Goal: Information Seeking & Learning: Learn about a topic

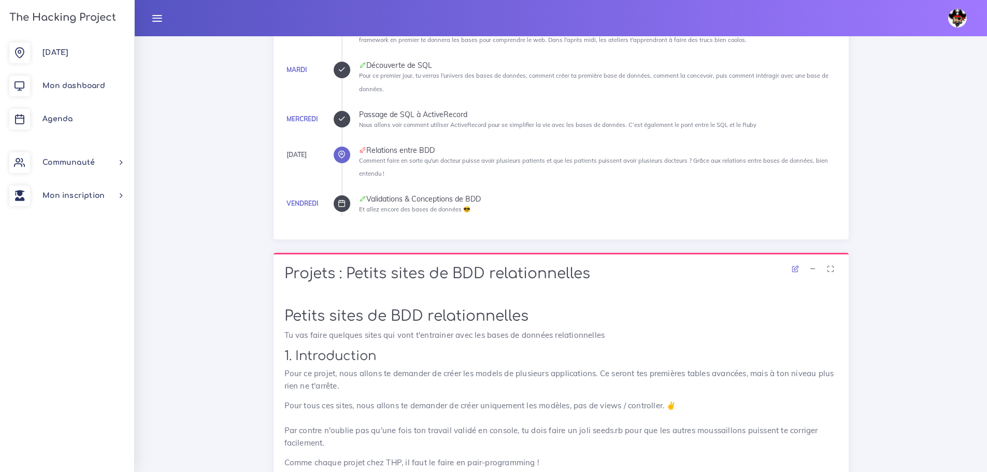
scroll to position [363, 0]
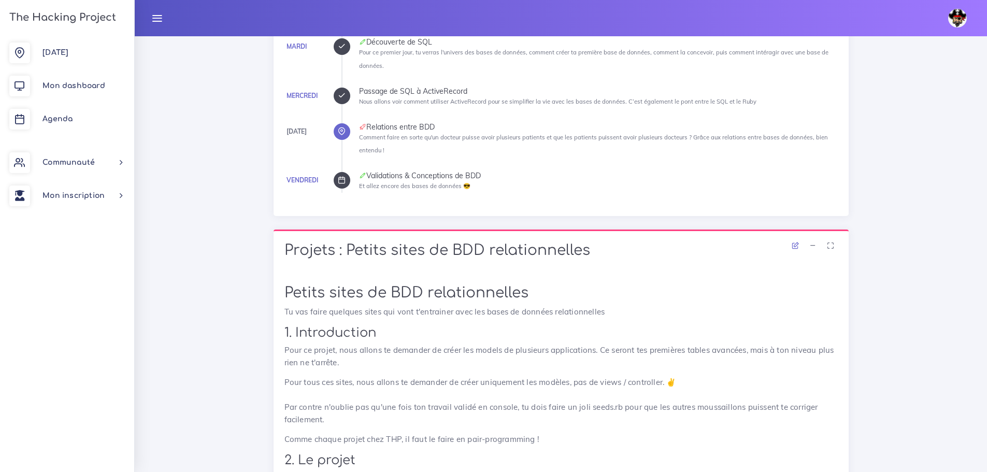
drag, startPoint x: 373, startPoint y: 176, endPoint x: 858, endPoint y: 162, distance: 484.5
drag, startPoint x: 699, startPoint y: 27, endPoint x: 710, endPoint y: 3, distance: 26.5
click at [710, 3] on div "Yanis Éditer profil Lier son compte Zone à risques Déconnexion" at bounding box center [560, 18] width 833 height 36
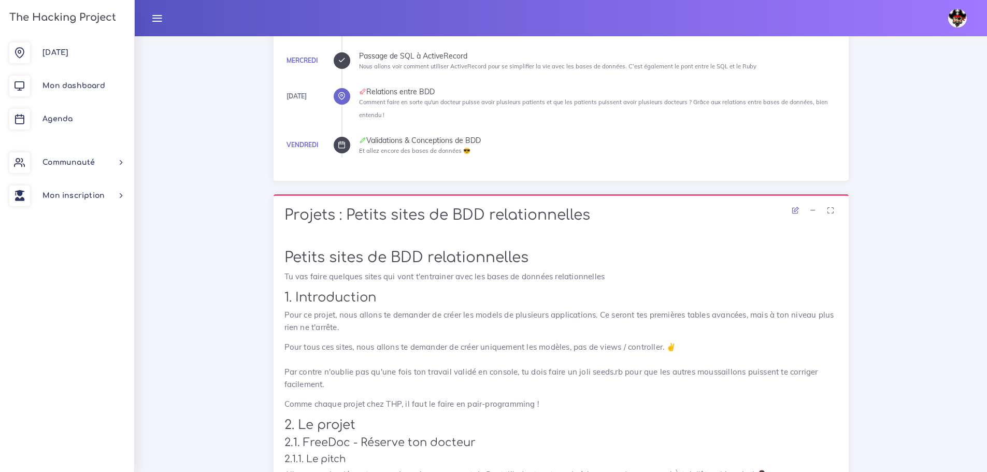
scroll to position [466, 0]
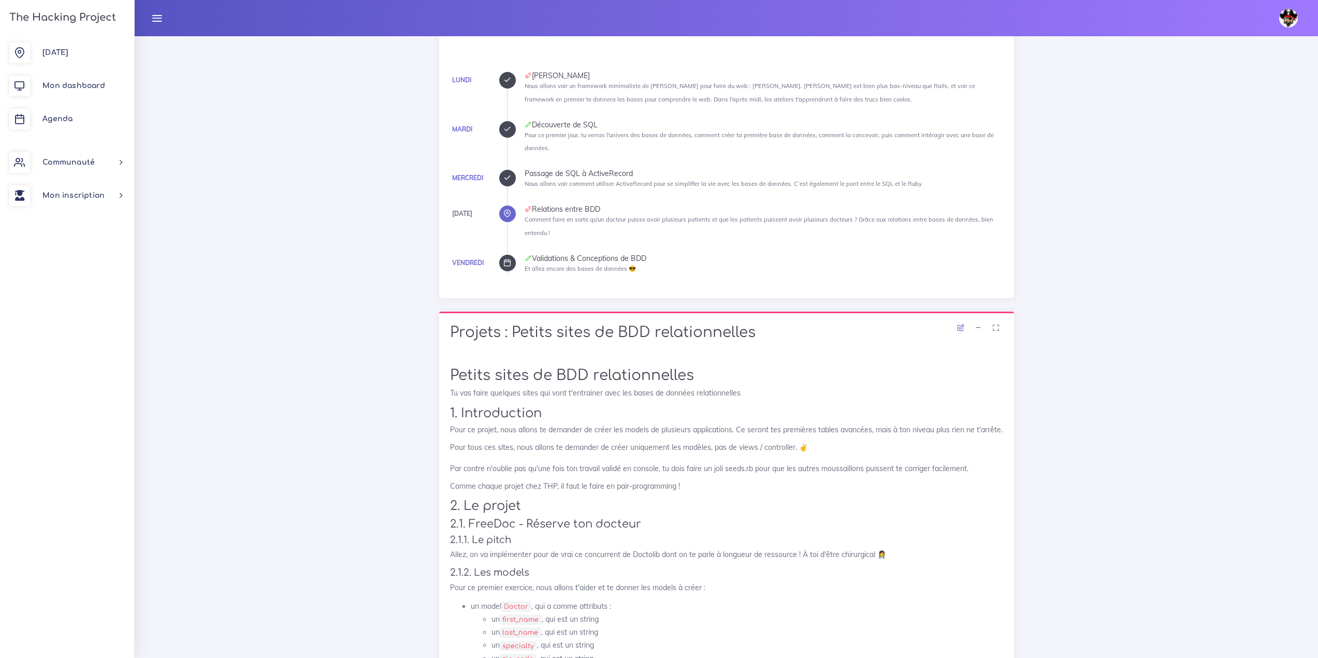
scroll to position [259, 0]
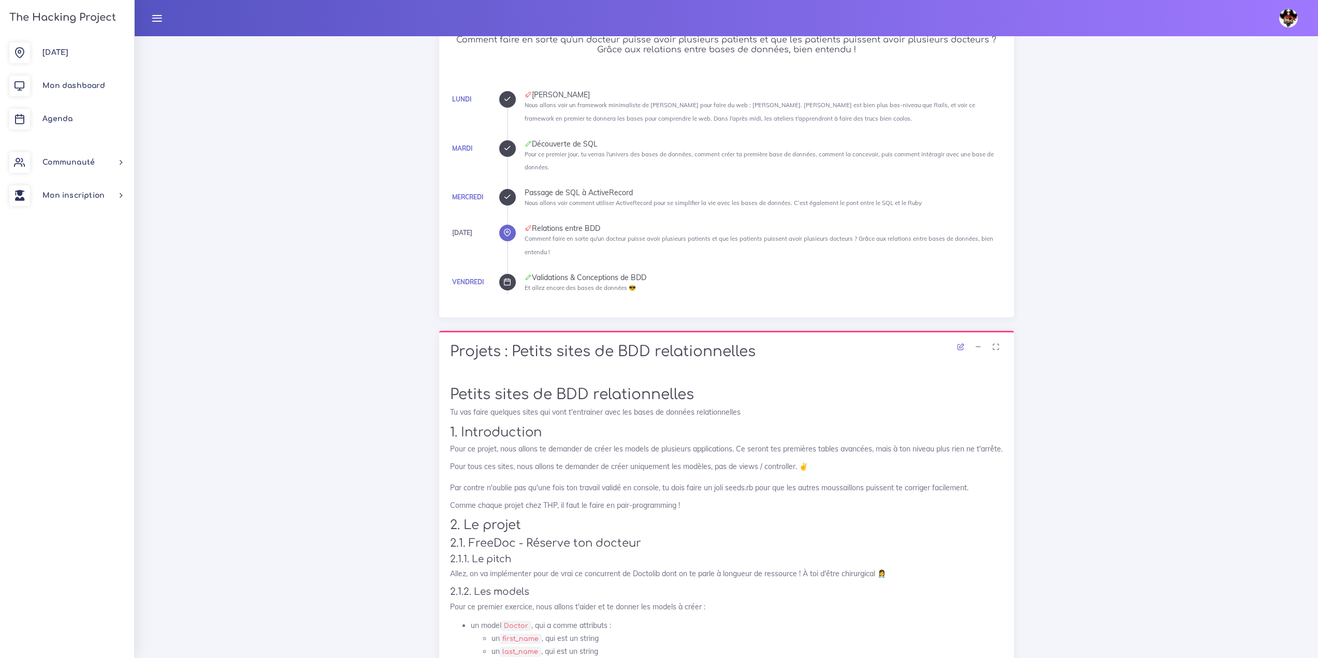
drag, startPoint x: 782, startPoint y: 397, endPoint x: 452, endPoint y: 349, distance: 333.5
copy div "Projets : Petits sites de BDD relationnelles Petits sites de BDD relationnelles…"
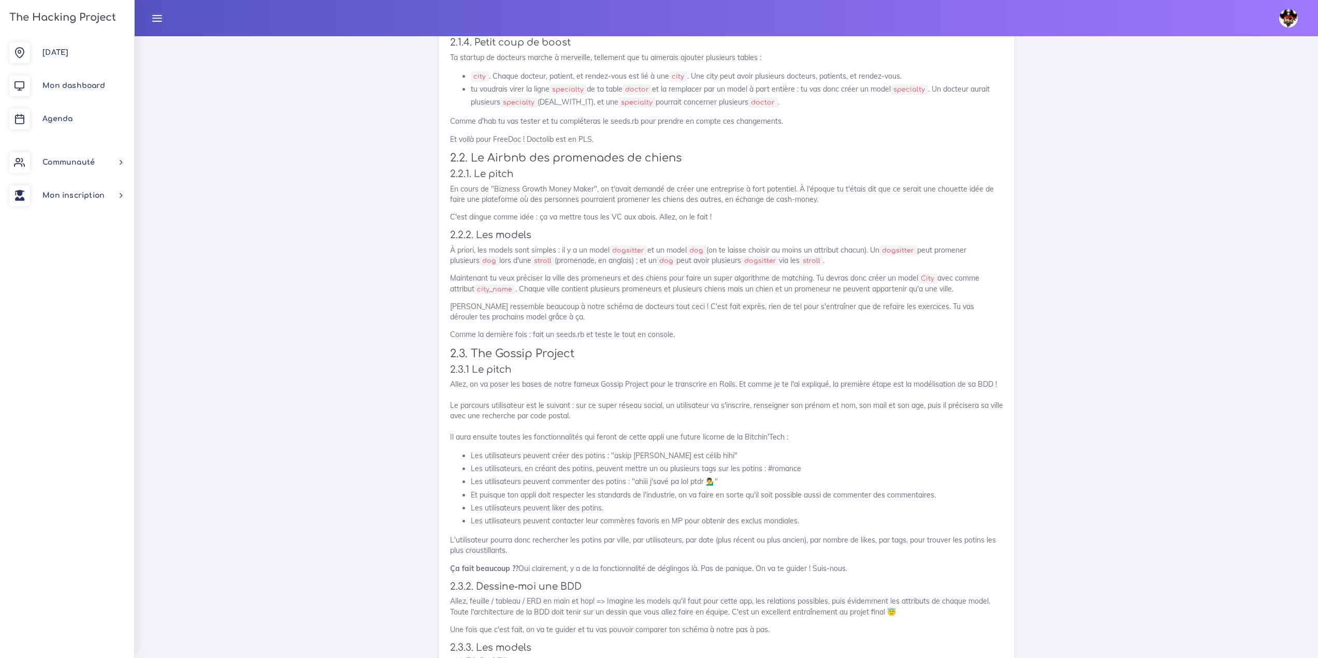
scroll to position [1191, 0]
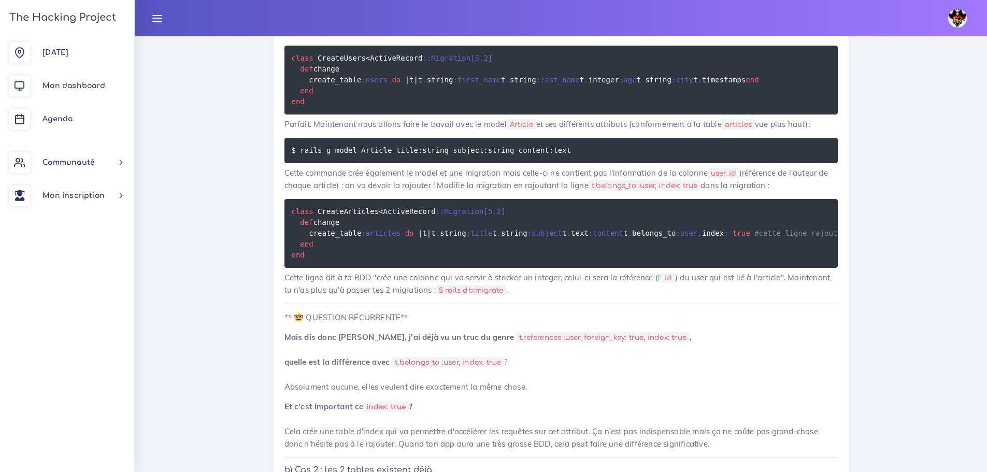
scroll to position [4324, 0]
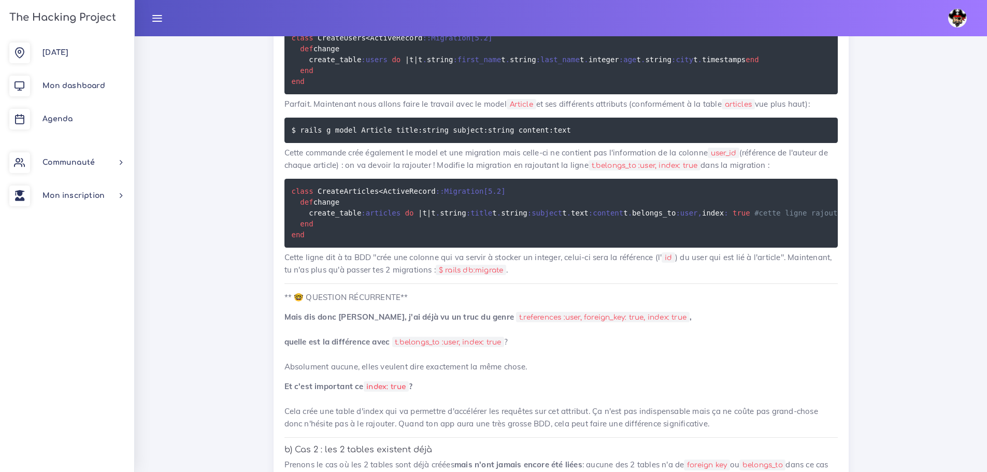
click at [37, 313] on div "Aujourd'hui Mon dashboard Agenda Communauté Ambassade Certifications Marketplac…" at bounding box center [67, 254] width 134 height 436
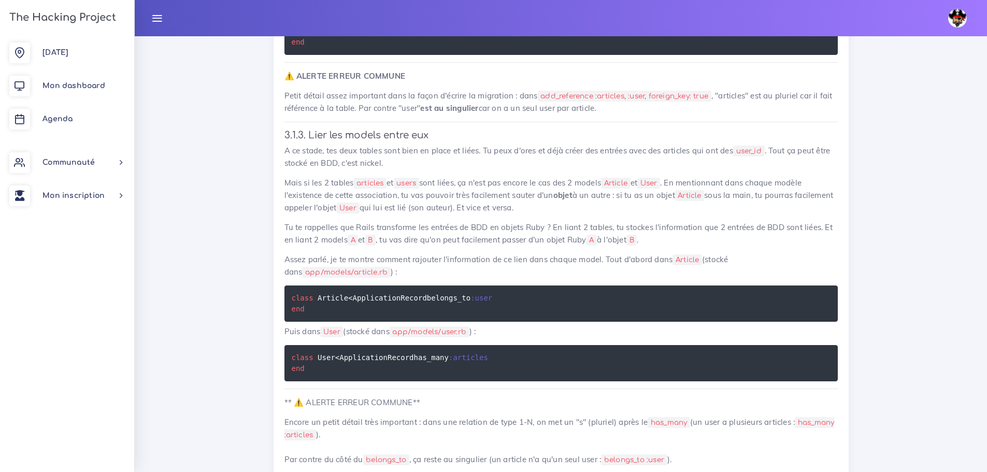
scroll to position [5101, 0]
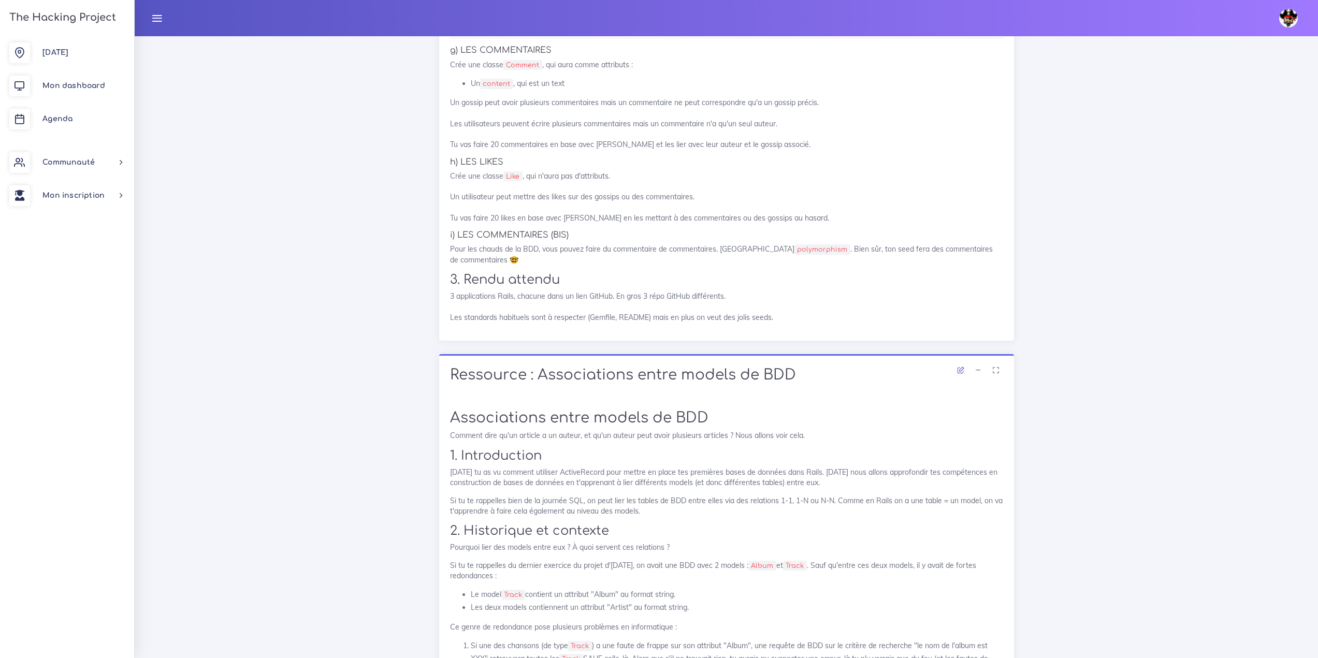
scroll to position [2382, 0]
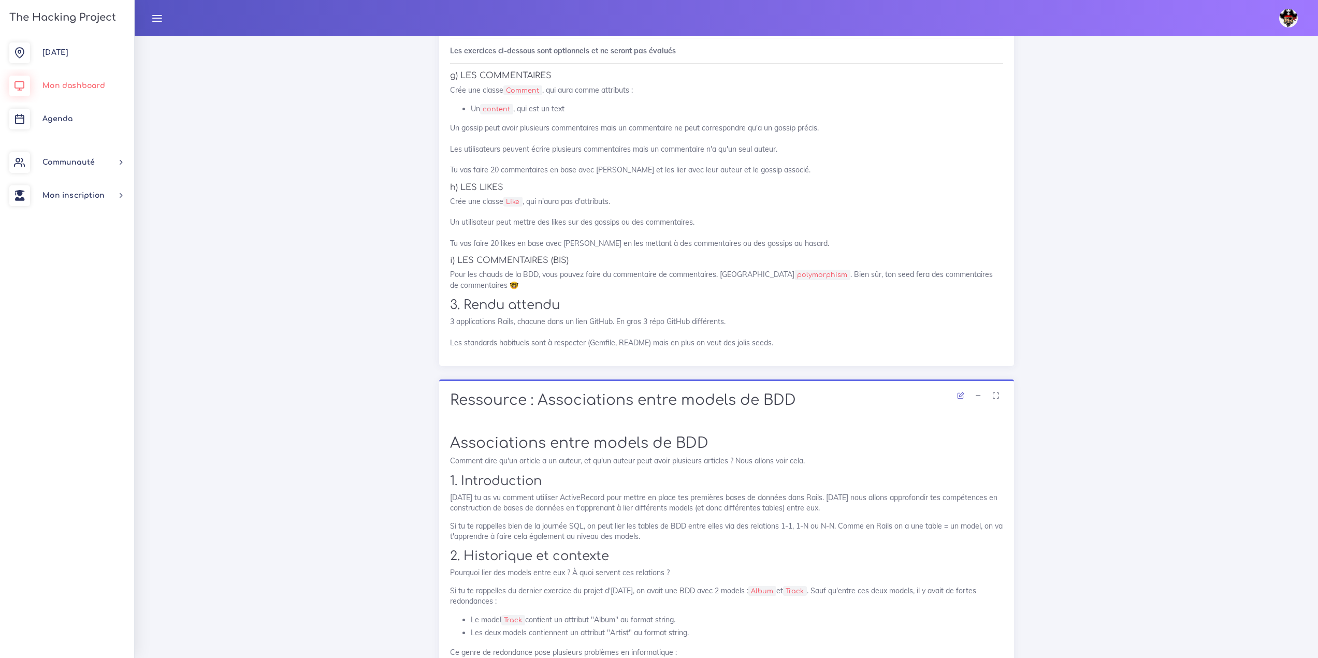
click at [68, 100] on link "Mon dashboard" at bounding box center [67, 85] width 134 height 33
click at [69, 114] on link "Agenda" at bounding box center [67, 119] width 134 height 33
click at [64, 111] on link "Agenda" at bounding box center [67, 119] width 134 height 33
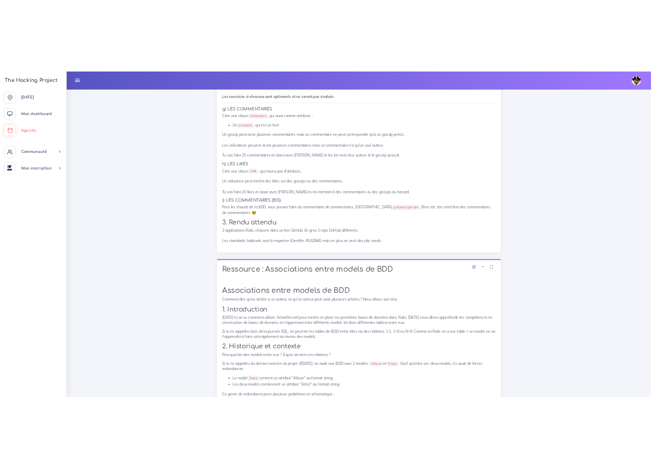
scroll to position [2519, 0]
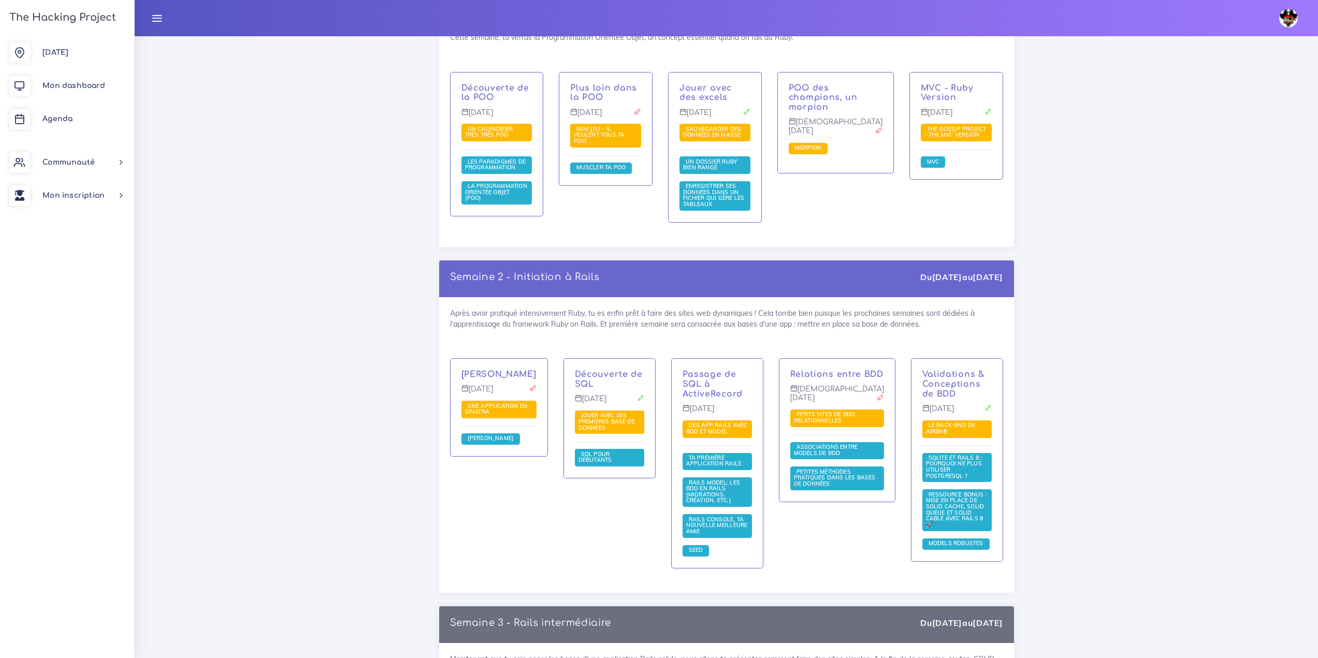
scroll to position [1709, 0]
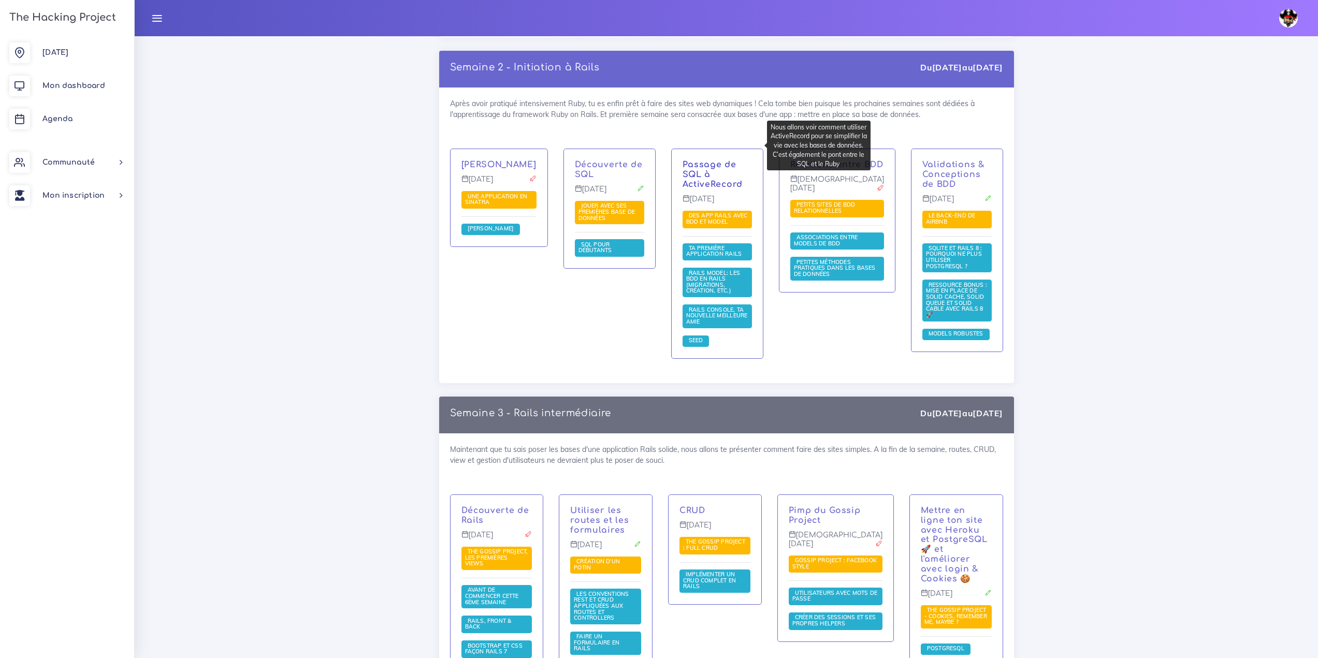
click at [650, 160] on link "Passage de SQL à ActiveRecord" at bounding box center [713, 174] width 60 height 29
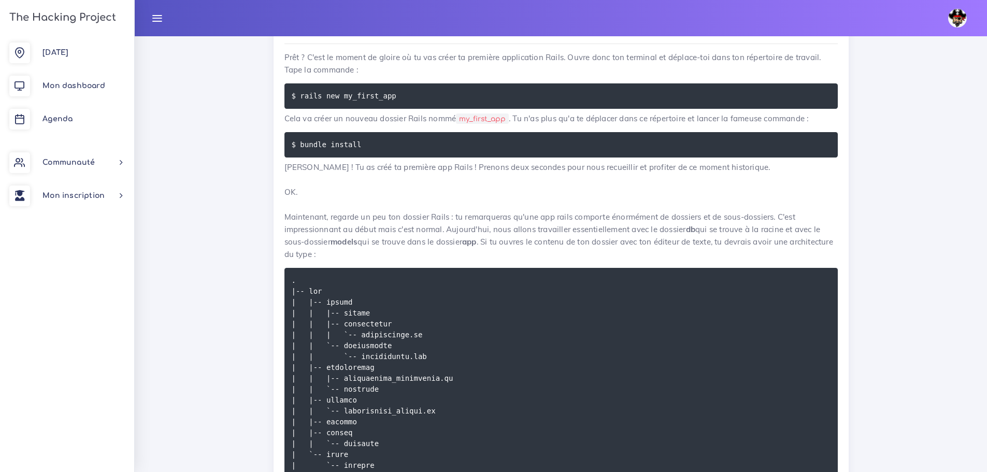
scroll to position [3824, 0]
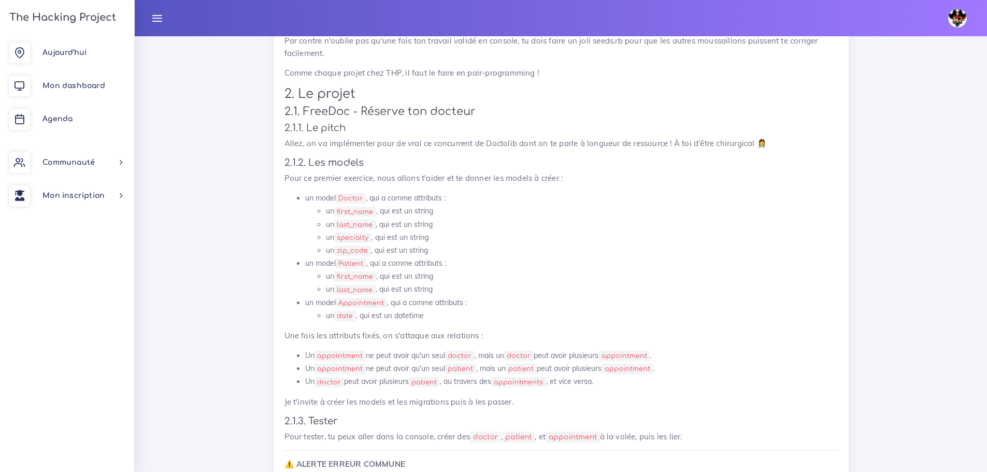
scroll to position [855, 0]
